Goal: Book appointment/travel/reservation

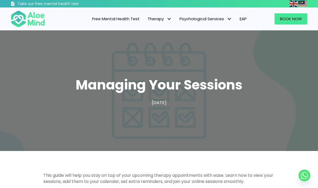
click at [291, 24] on link "Book Now" at bounding box center [291, 18] width 33 height 11
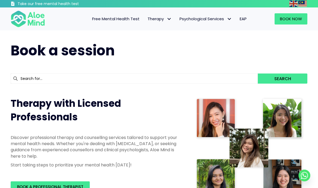
click at [283, 79] on button "Search" at bounding box center [283, 79] width 50 height 10
click at [212, 83] on span at bounding box center [134, 79] width 247 height 10
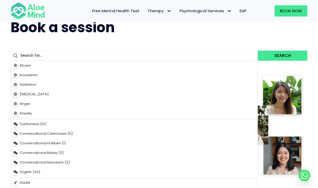
scroll to position [23, 0]
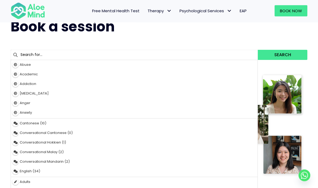
click at [161, 50] on input "text" at bounding box center [134, 55] width 247 height 10
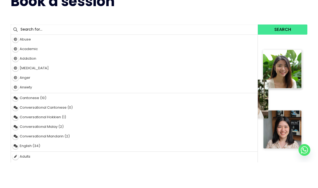
click at [303, 50] on button "Search" at bounding box center [283, 55] width 50 height 10
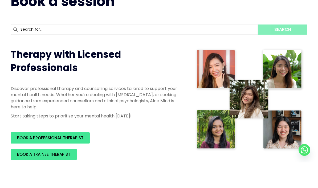
click at [73, 161] on span "BOOK A PROFESSIONAL THERAPIST" at bounding box center [50, 164] width 66 height 6
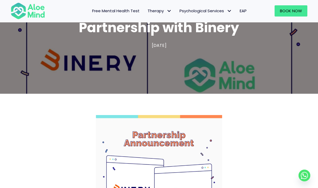
scroll to position [56, 0]
